Goal: Navigation & Orientation: Find specific page/section

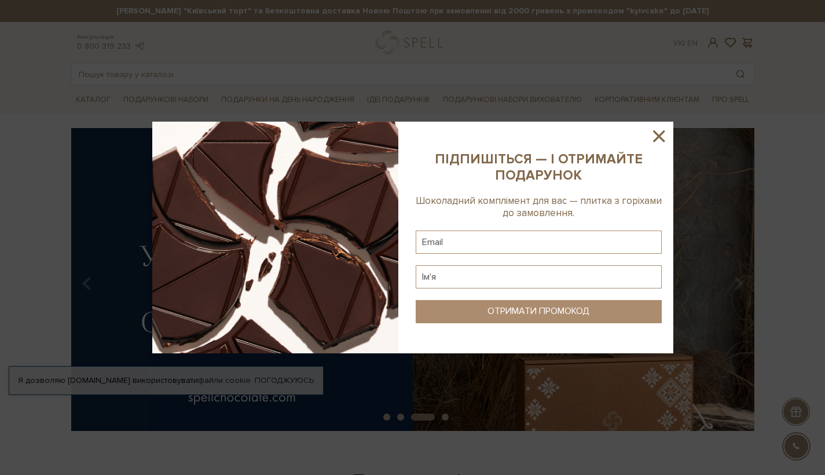
click at [657, 135] on icon at bounding box center [659, 136] width 12 height 12
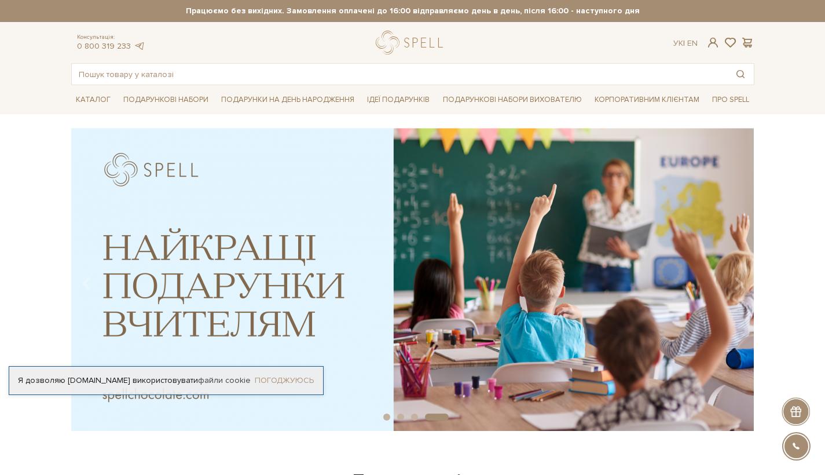
click at [310, 377] on link "Погоджуюсь" at bounding box center [284, 380] width 59 height 10
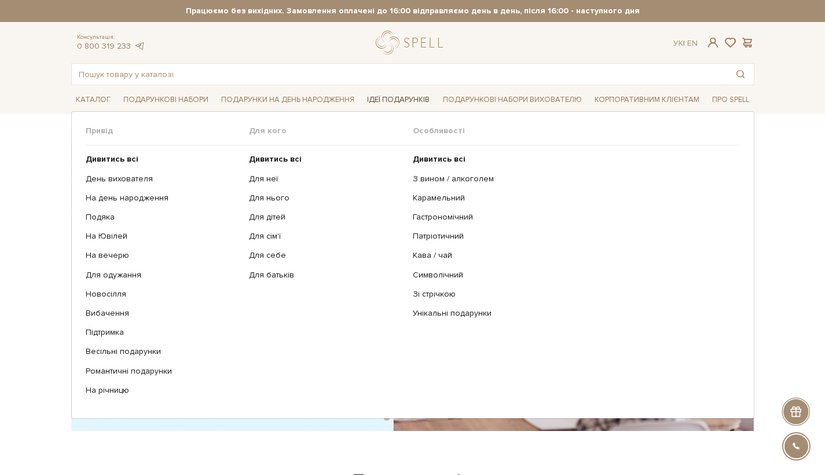
click at [429, 101] on link "Ідеї подарунків" at bounding box center [398, 100] width 72 height 18
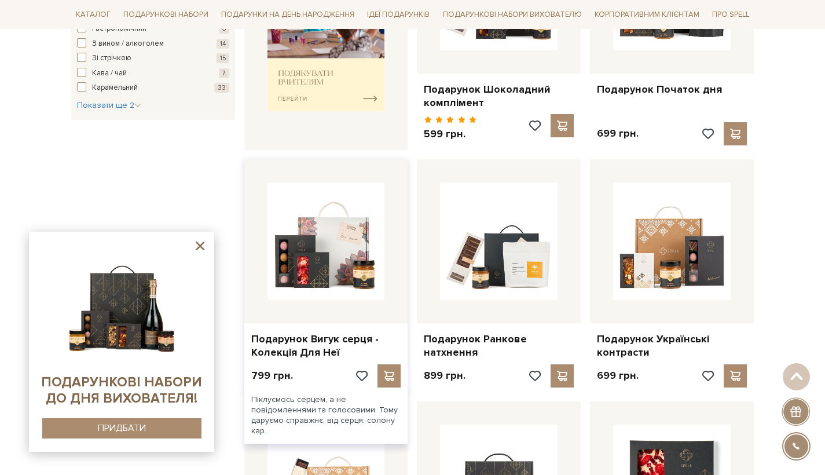
scroll to position [1324, 0]
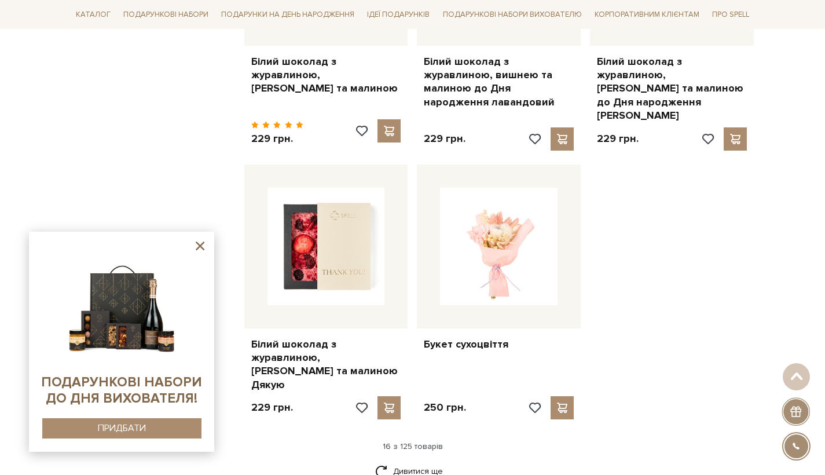
click at [200, 245] on icon at bounding box center [200, 245] width 9 height 9
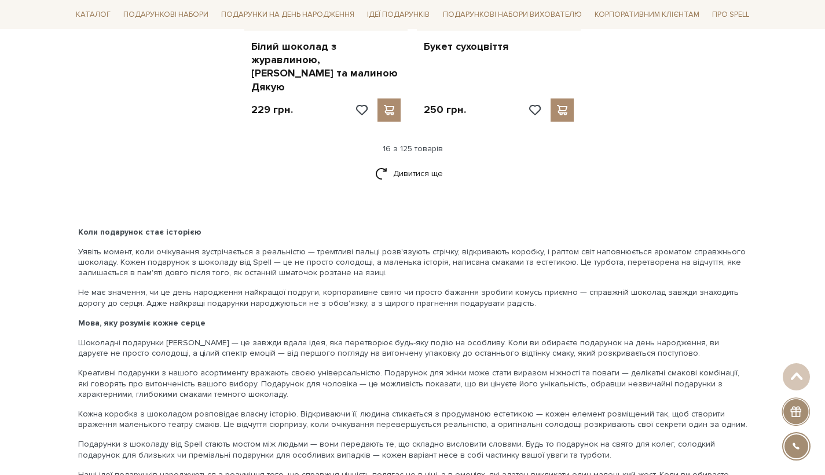
scroll to position [2081, 0]
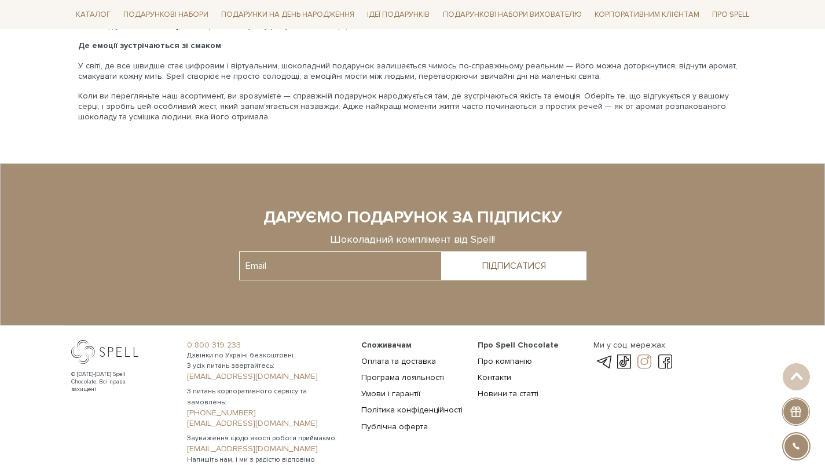
click at [647, 355] on link at bounding box center [645, 362] width 20 height 14
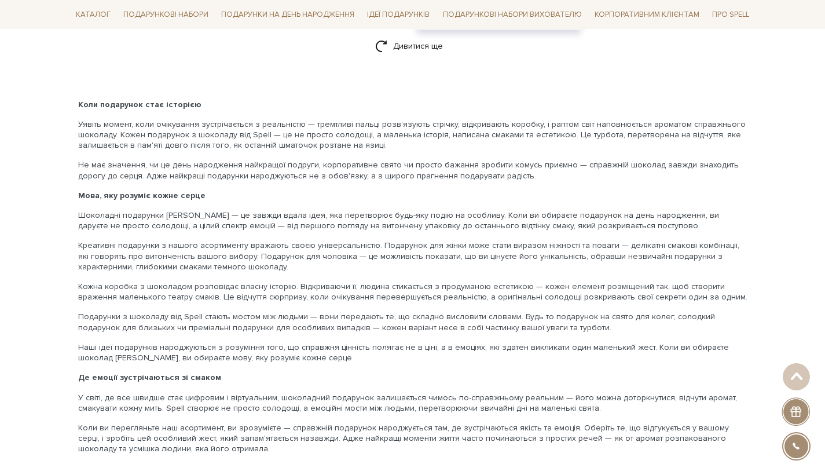
scroll to position [1402, 0]
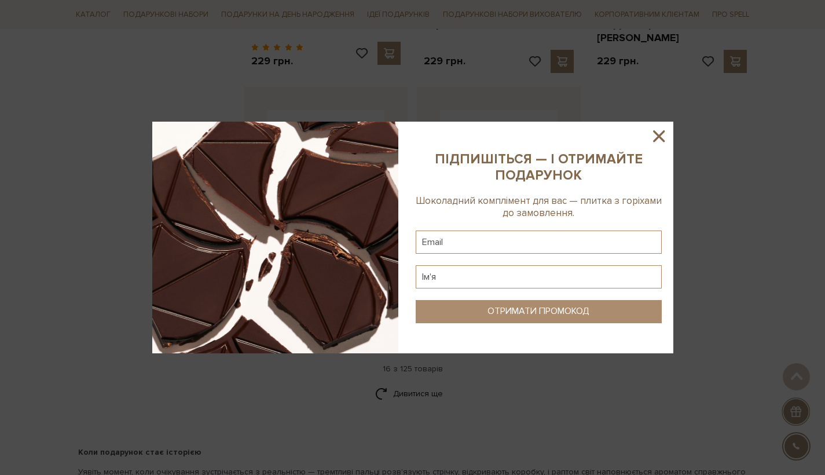
click at [665, 138] on icon at bounding box center [659, 136] width 20 height 20
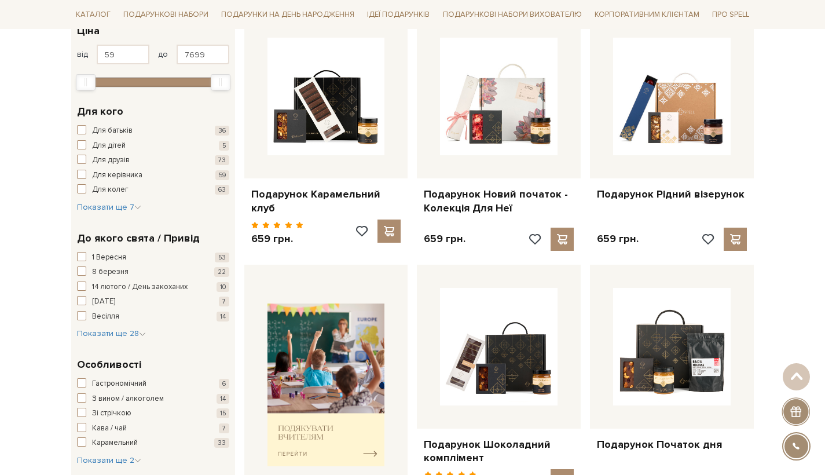
scroll to position [0, 0]
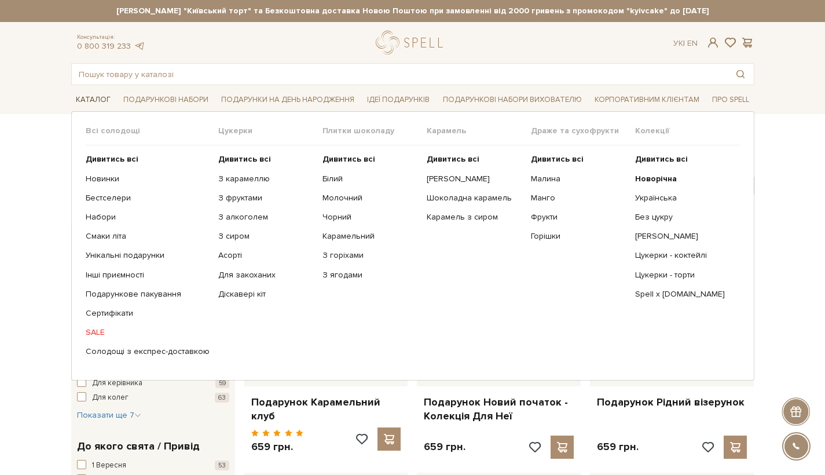
click at [87, 97] on link "Каталог" at bounding box center [93, 100] width 44 height 18
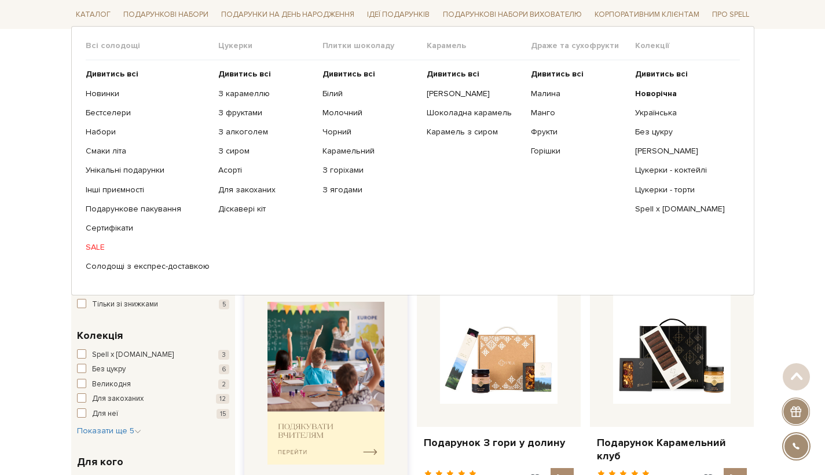
scroll to position [223, 0]
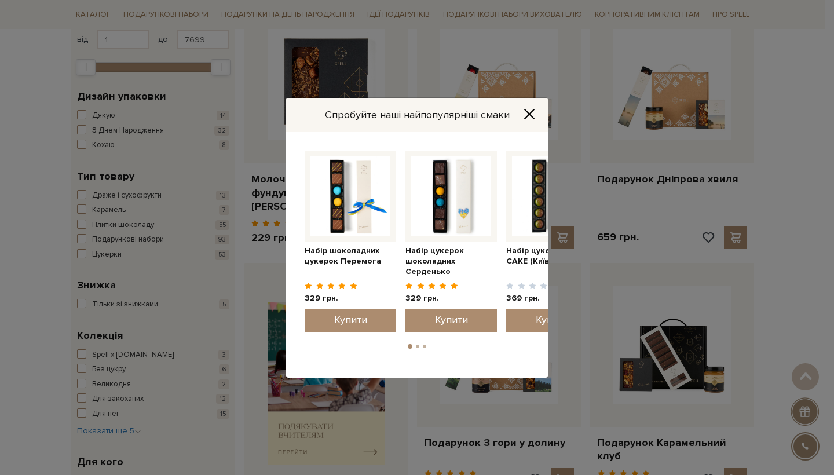
click at [532, 112] on icon "Close" at bounding box center [529, 114] width 12 height 12
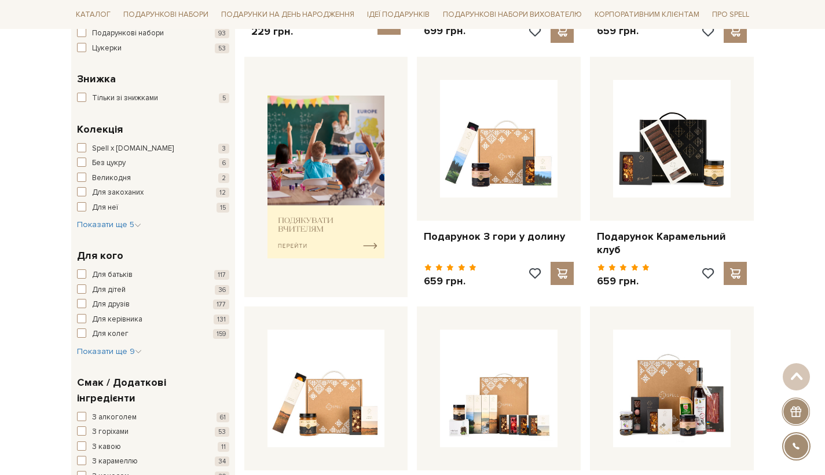
scroll to position [528, 0]
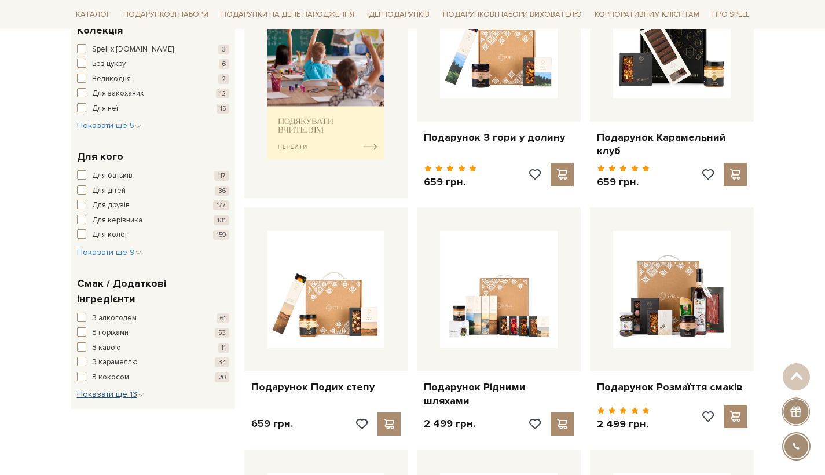
click at [120, 389] on span "Показати ще 13" at bounding box center [110, 394] width 67 height 10
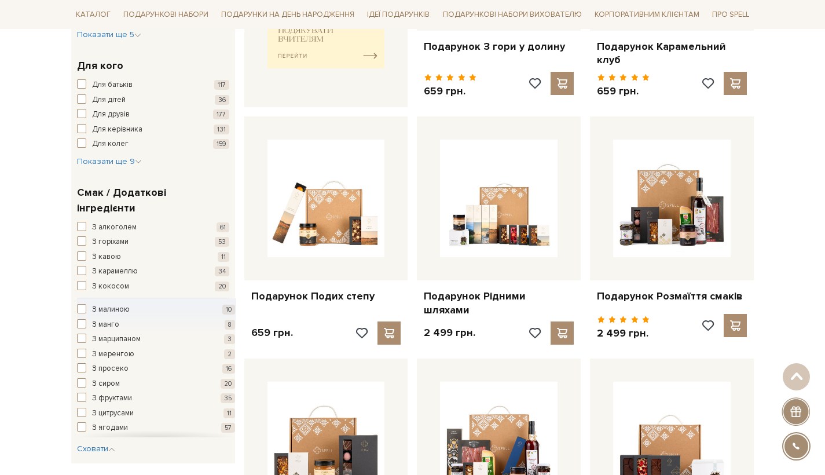
scroll to position [52, 0]
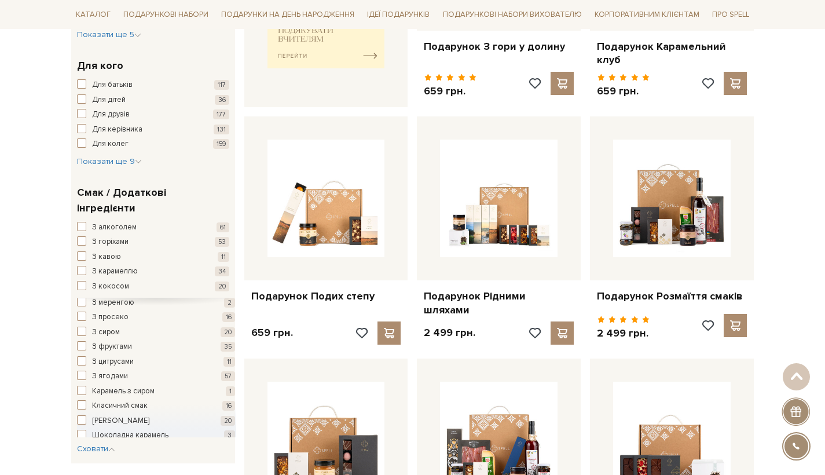
click at [82, 400] on span "button" at bounding box center [81, 404] width 9 height 9
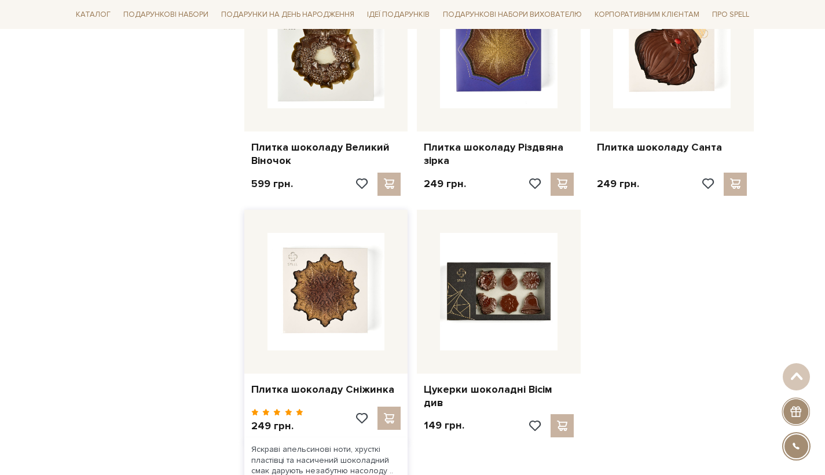
scroll to position [1440, 0]
